Goal: Task Accomplishment & Management: Manage account settings

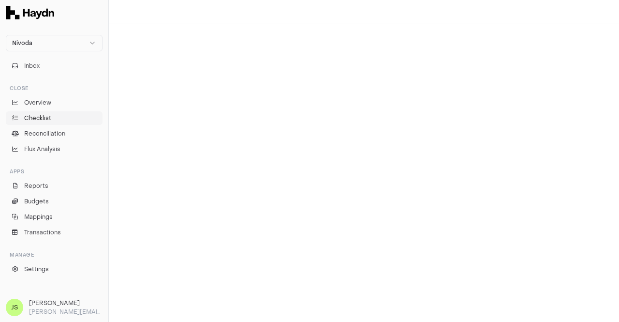
click at [32, 115] on span "Checklist" at bounding box center [37, 118] width 27 height 9
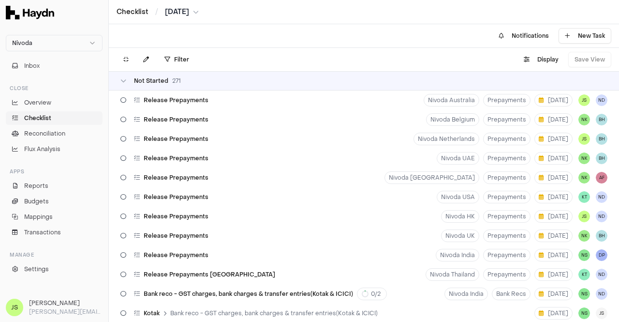
click at [175, 58] on html "Nivoda Inbox Close Overview Checklist Reconciliation Flux Analysis Apps Reports…" at bounding box center [309, 161] width 619 height 322
click at [174, 59] on html "Nivoda Inbox Close Overview Checklist Reconciliation Flux Analysis Apps Reports…" at bounding box center [309, 161] width 619 height 322
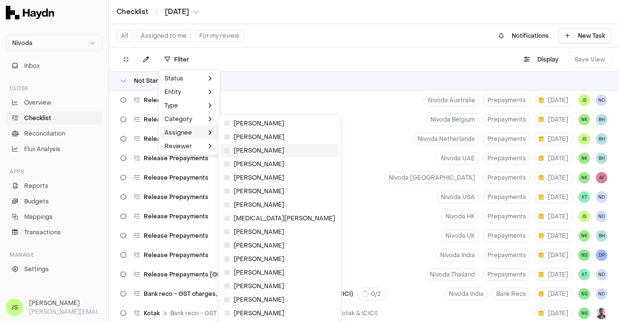
click at [245, 148] on span "[PERSON_NAME]" at bounding box center [255, 151] width 60 height 8
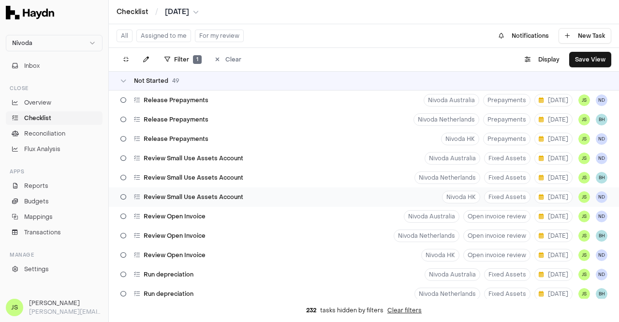
scroll to position [48, 0]
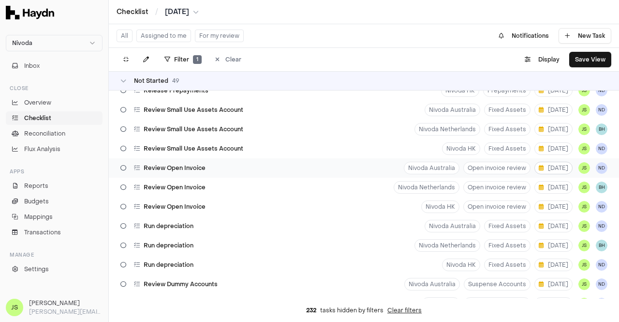
click at [552, 171] on button "[DATE]" at bounding box center [554, 168] width 38 height 13
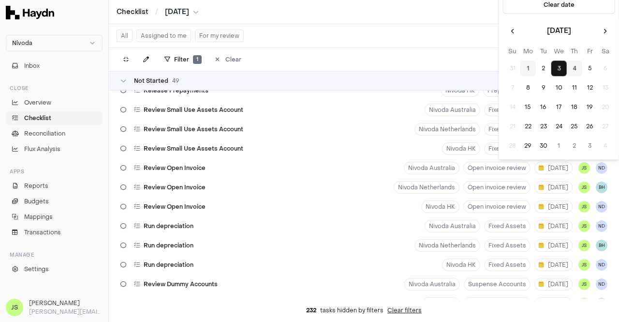
click at [578, 70] on button "4" at bounding box center [574, 68] width 15 height 15
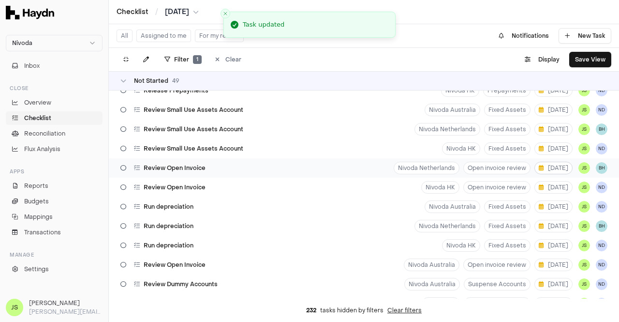
click at [547, 168] on span "[DATE]" at bounding box center [554, 168] width 30 height 8
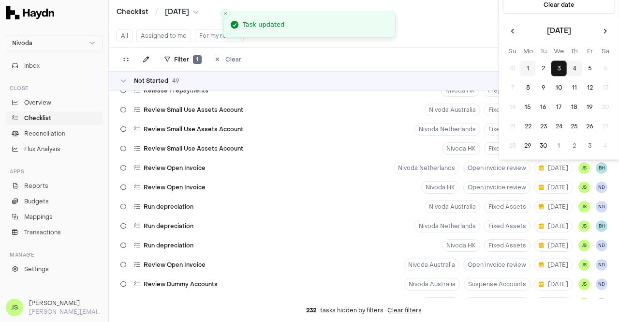
click at [574, 68] on button "4" at bounding box center [574, 68] width 15 height 15
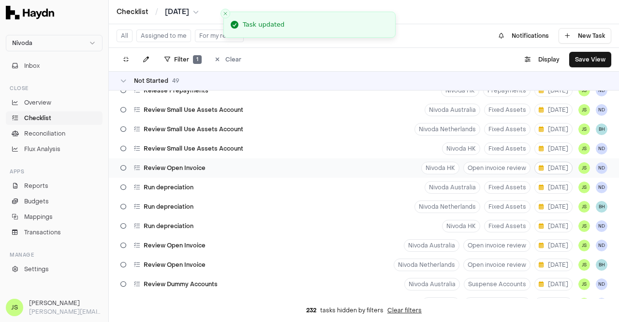
click at [544, 167] on span "[DATE]" at bounding box center [554, 168] width 30 height 8
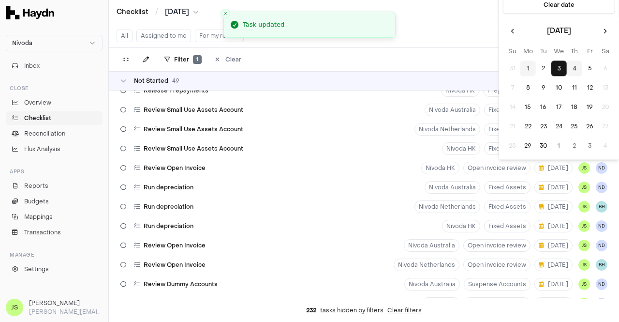
click at [575, 67] on button "4" at bounding box center [574, 68] width 15 height 15
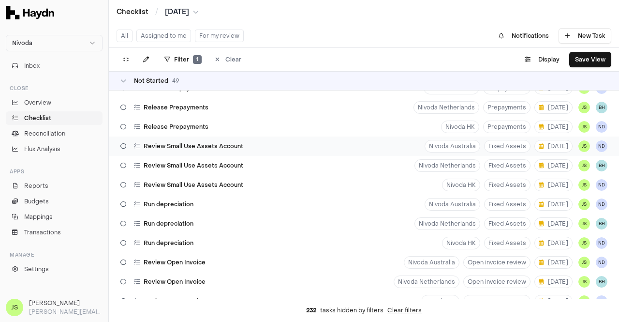
scroll to position [0, 0]
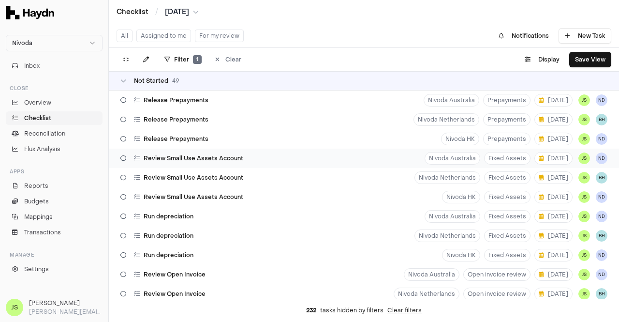
click at [351, 158] on div "Review Small Use Assets Account Nivoda Australia Fixed Assets [DATE] JS ND" at bounding box center [364, 158] width 511 height 19
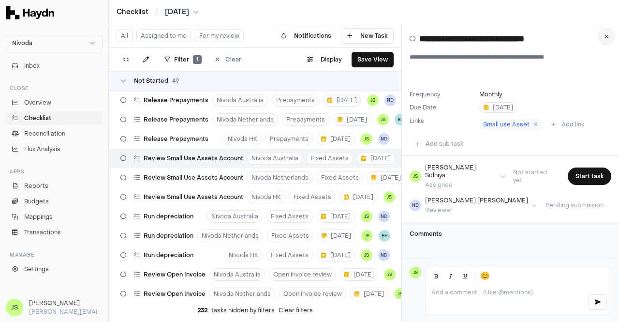
click at [604, 42] on button at bounding box center [606, 36] width 17 height 17
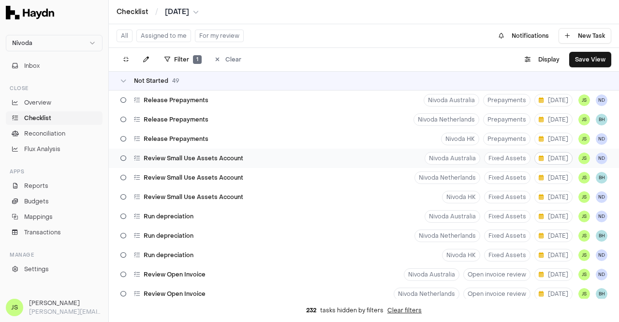
click at [541, 157] on span "[DATE]" at bounding box center [554, 158] width 30 height 8
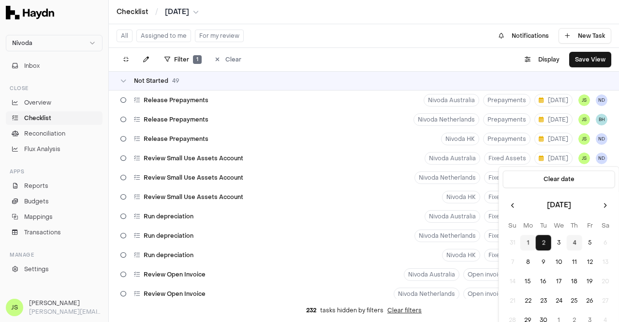
click at [573, 242] on button "4" at bounding box center [574, 242] width 15 height 15
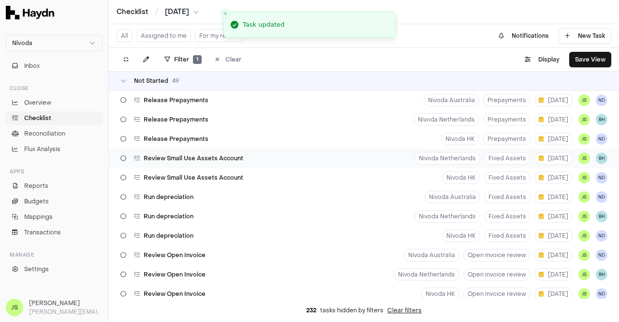
click at [545, 164] on button "[DATE]" at bounding box center [554, 158] width 38 height 13
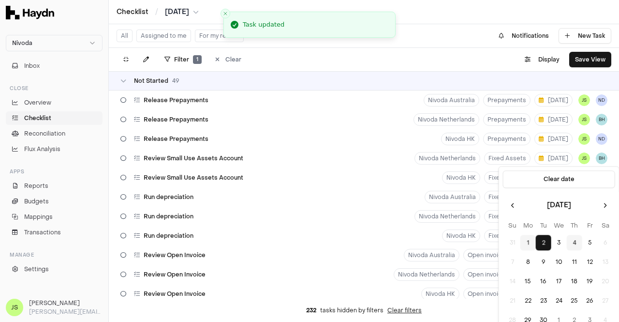
click at [575, 241] on button "4" at bounding box center [574, 242] width 15 height 15
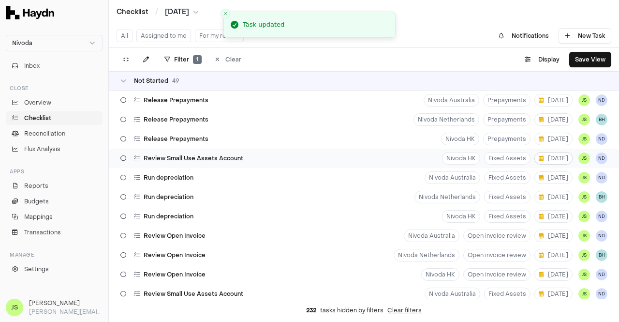
click at [546, 160] on span "[DATE]" at bounding box center [554, 158] width 30 height 8
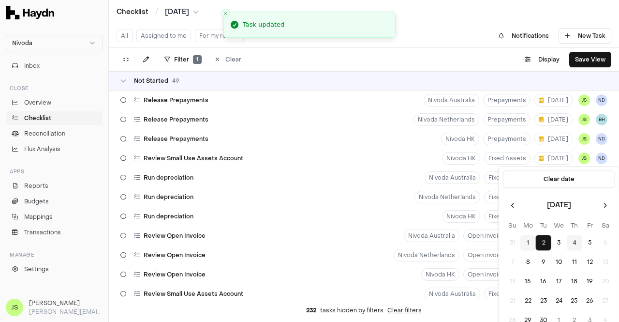
click at [574, 243] on button "4" at bounding box center [574, 242] width 15 height 15
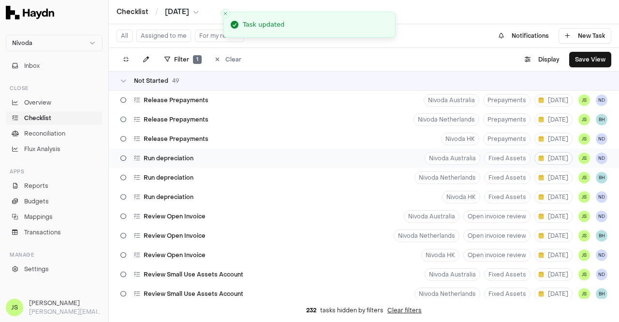
click at [548, 157] on span "[DATE]" at bounding box center [554, 158] width 30 height 8
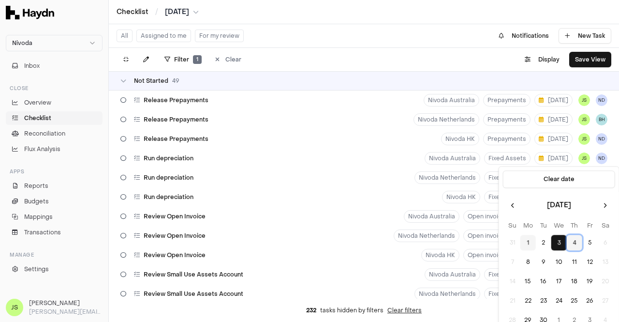
click at [575, 243] on button "4" at bounding box center [574, 242] width 15 height 15
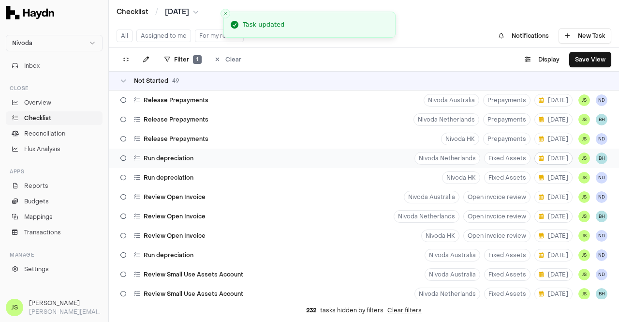
click at [550, 162] on button "[DATE]" at bounding box center [554, 158] width 38 height 13
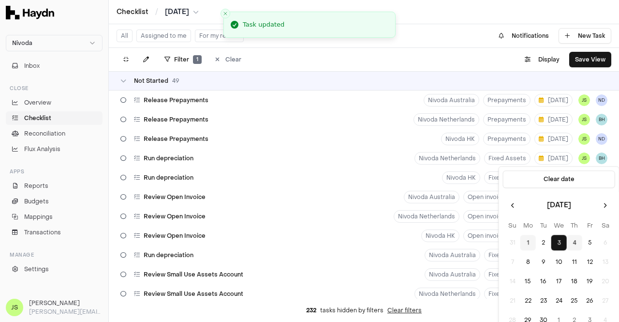
click at [576, 247] on button "4" at bounding box center [574, 242] width 15 height 15
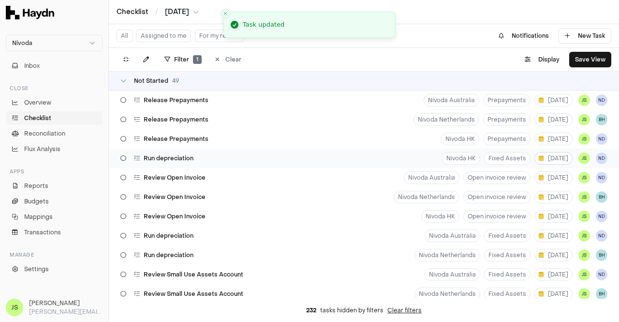
click at [551, 156] on span "[DATE]" at bounding box center [554, 158] width 30 height 8
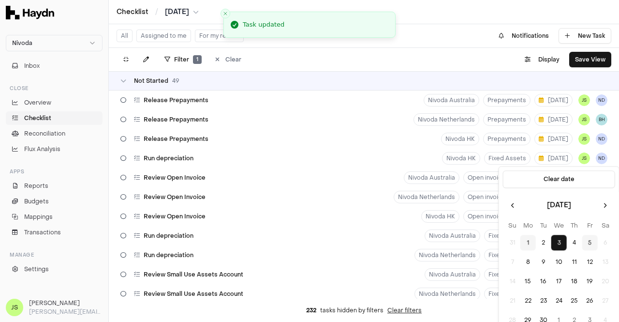
click at [592, 244] on button "5" at bounding box center [590, 242] width 15 height 15
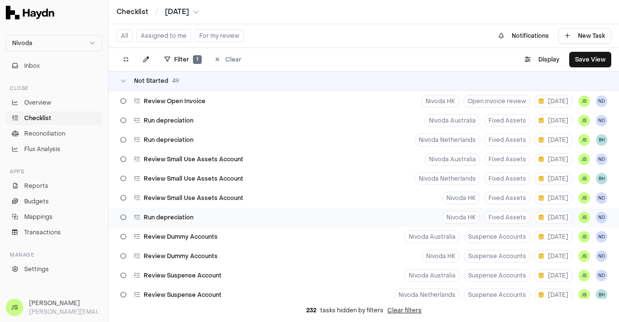
scroll to position [48, 0]
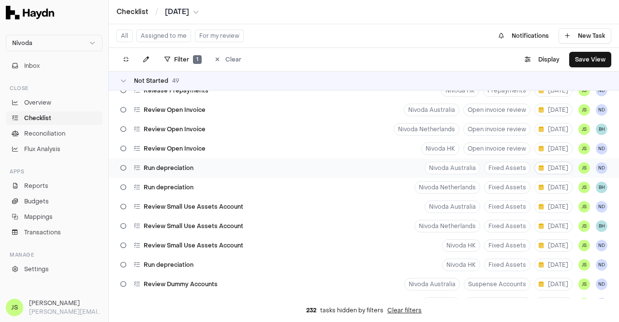
click at [556, 169] on span "[DATE]" at bounding box center [554, 168] width 30 height 8
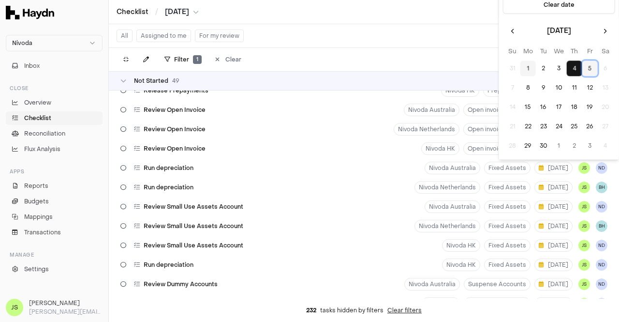
click at [586, 67] on button "5" at bounding box center [590, 68] width 15 height 15
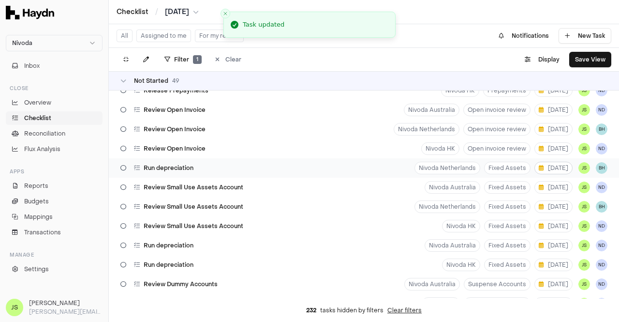
click at [555, 166] on span "[DATE]" at bounding box center [554, 168] width 30 height 8
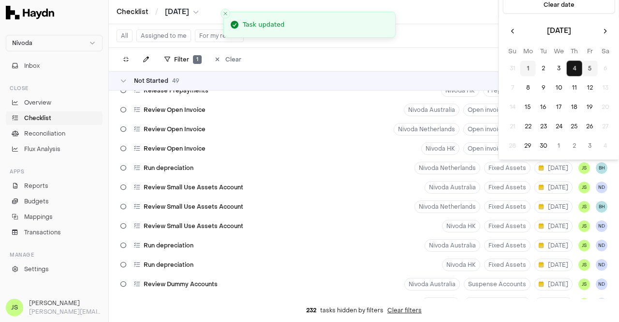
click at [591, 66] on button "5" at bounding box center [590, 68] width 15 height 15
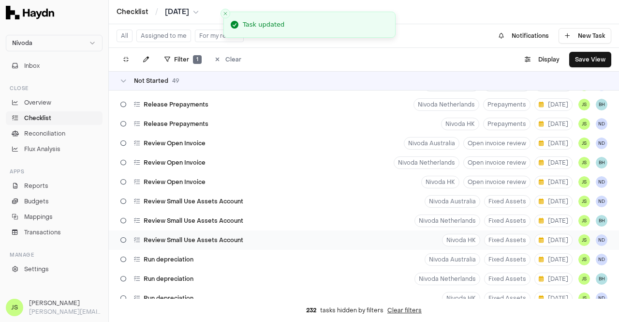
scroll to position [0, 0]
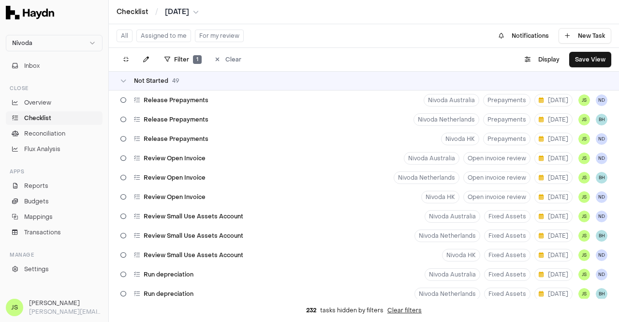
click at [179, 15] on html "Nivoda Inbox Close Overview Checklist Reconciliation Flux Analysis Apps Reports…" at bounding box center [309, 161] width 619 height 322
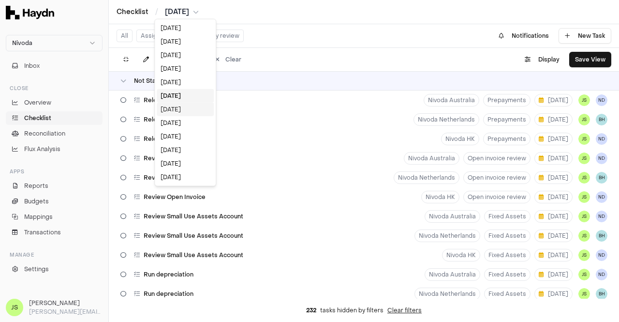
click at [174, 103] on div "[DATE]" at bounding box center [185, 110] width 57 height 14
